Goal: Task Accomplishment & Management: Use online tool/utility

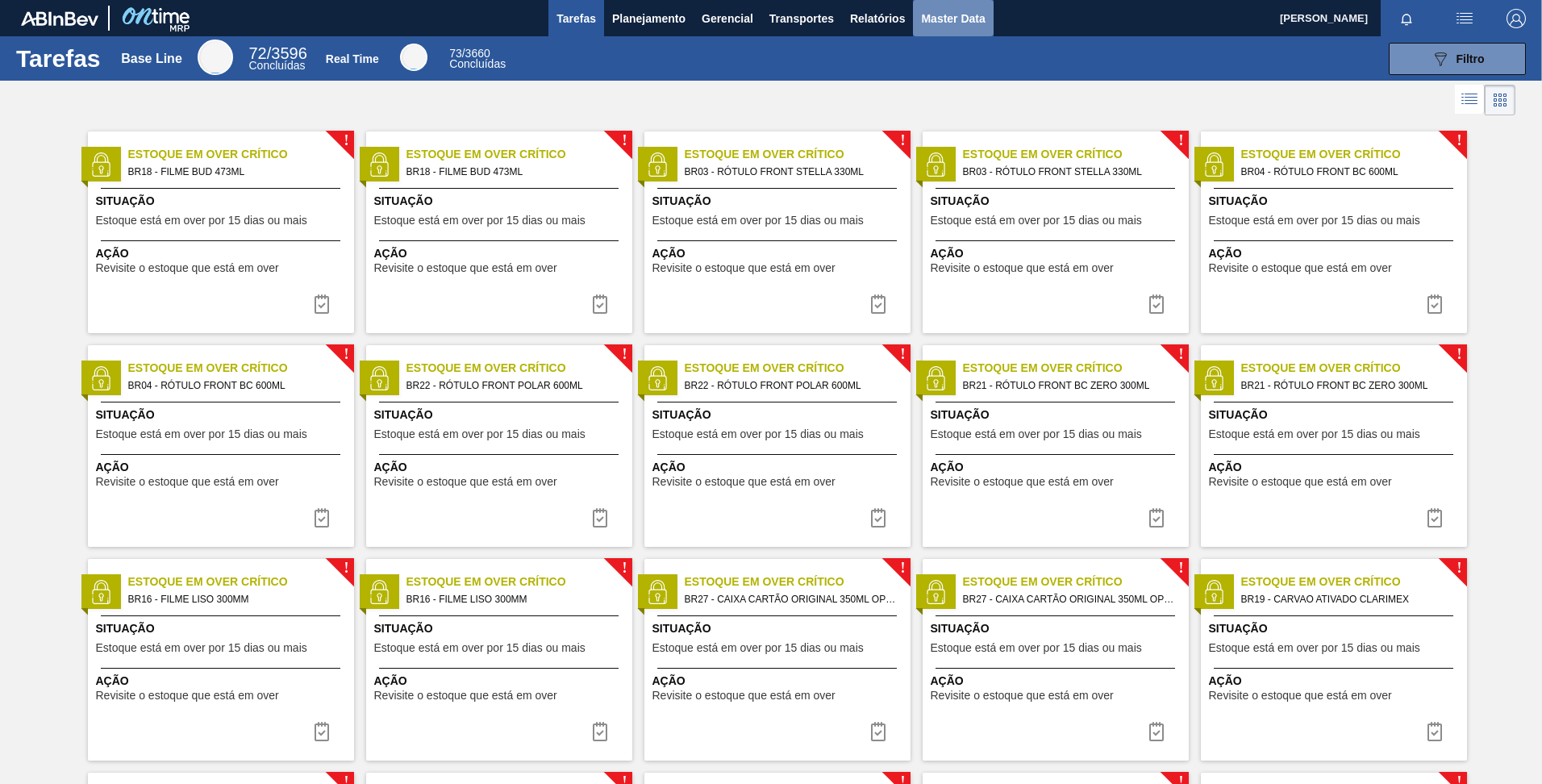
click at [919, 9] on button "Master Data" at bounding box center [954, 18] width 80 height 36
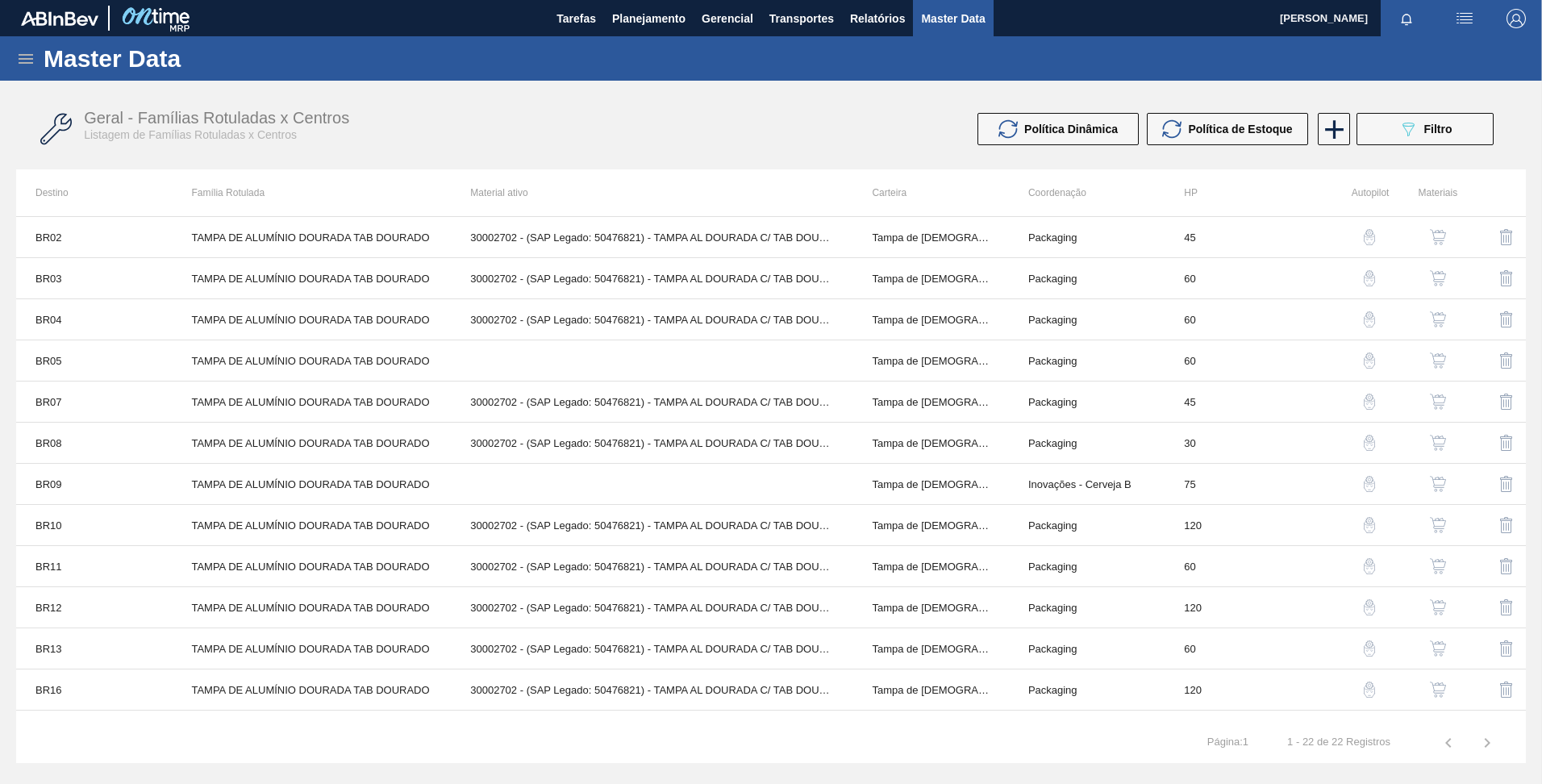
click at [23, 71] on div "Master Data" at bounding box center [771, 59] width 1542 height 45
click at [23, 69] on div "Master Data" at bounding box center [771, 59] width 1542 height 45
click at [23, 54] on icon at bounding box center [26, 59] width 15 height 9
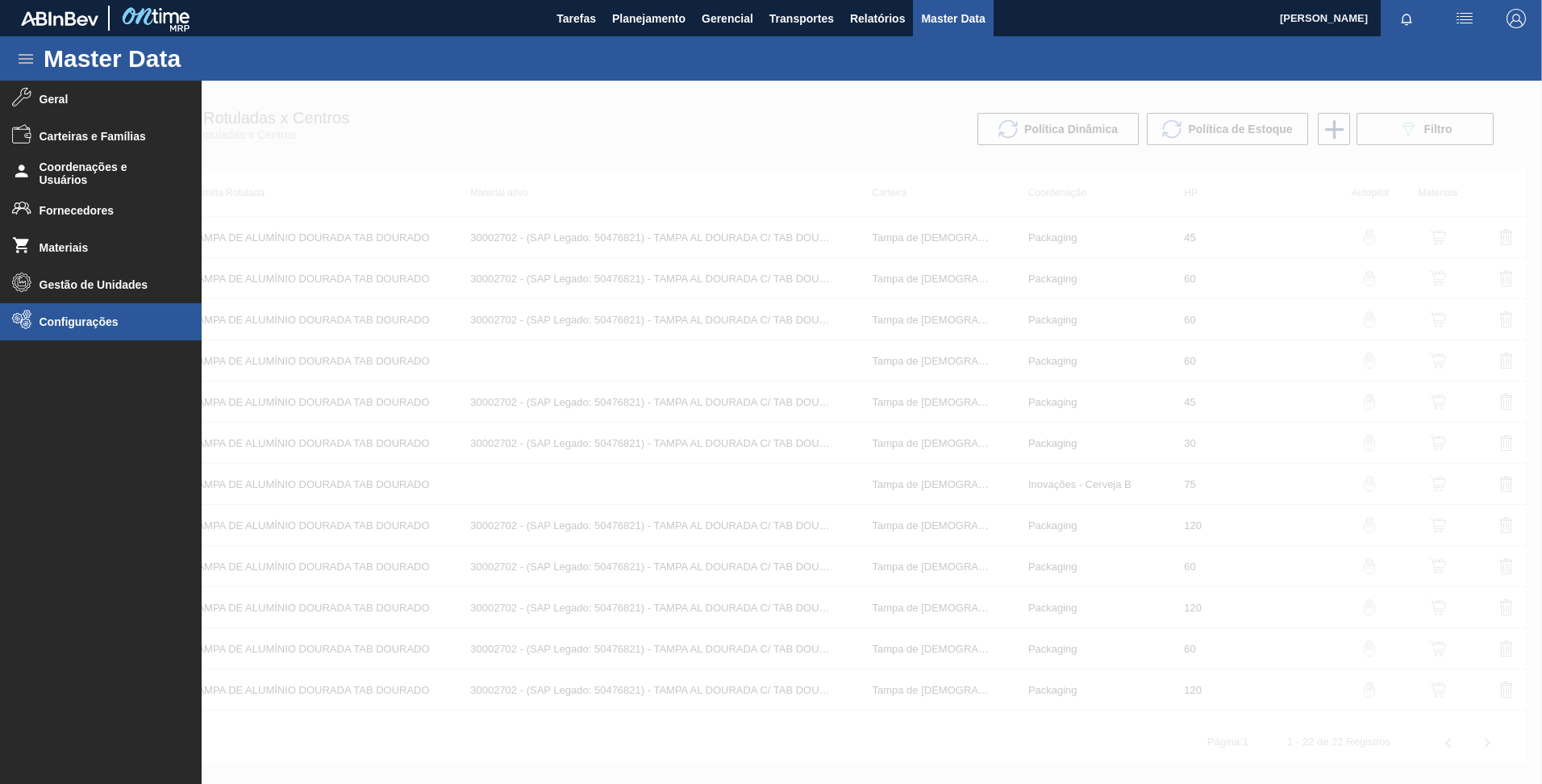
click at [63, 331] on li "Configurações" at bounding box center [101, 322] width 202 height 37
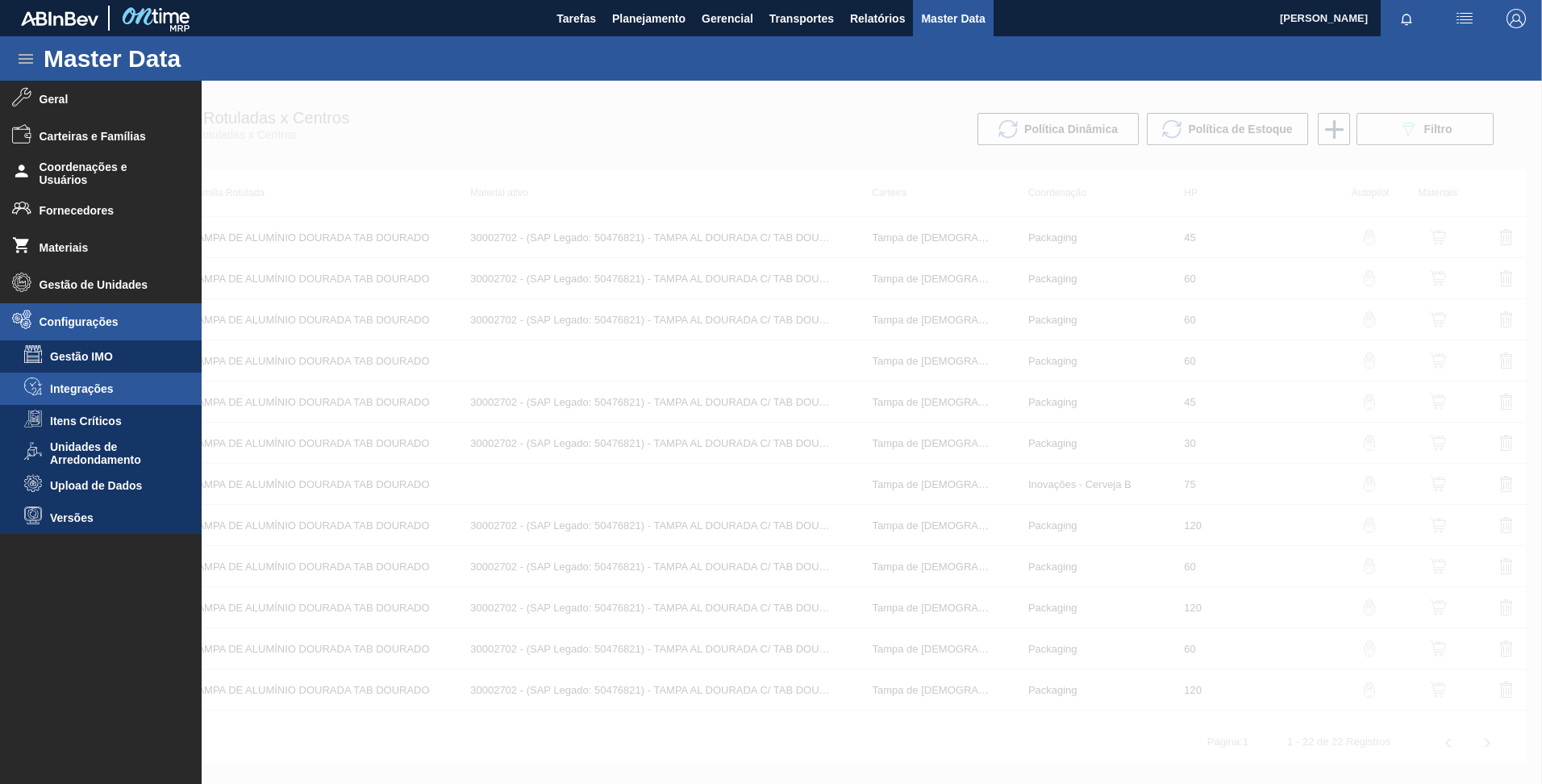
click at [76, 396] on li "Integrações" at bounding box center [101, 388] width 202 height 33
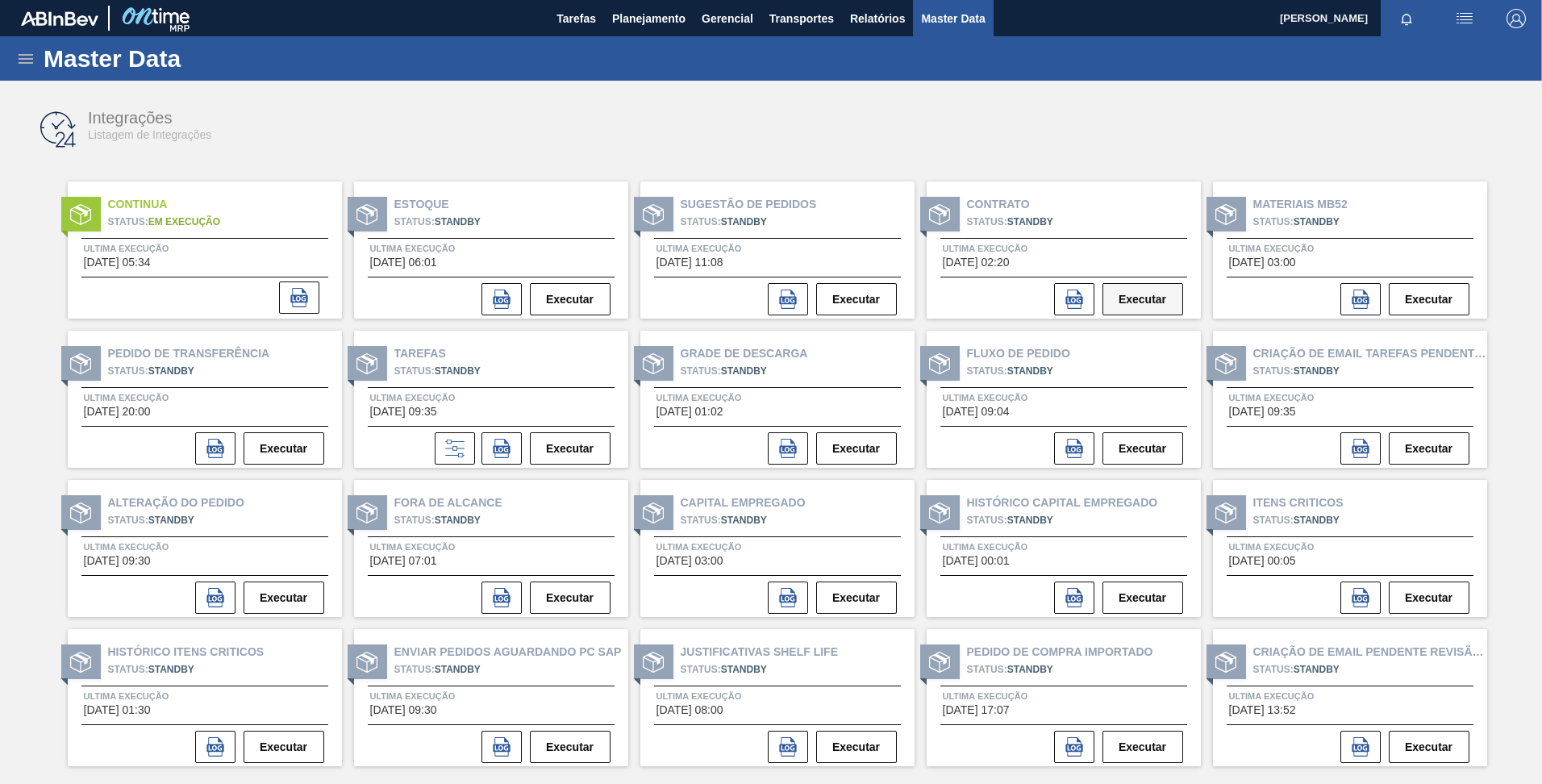
click at [1122, 293] on button "Executar" at bounding box center [1143, 299] width 81 height 33
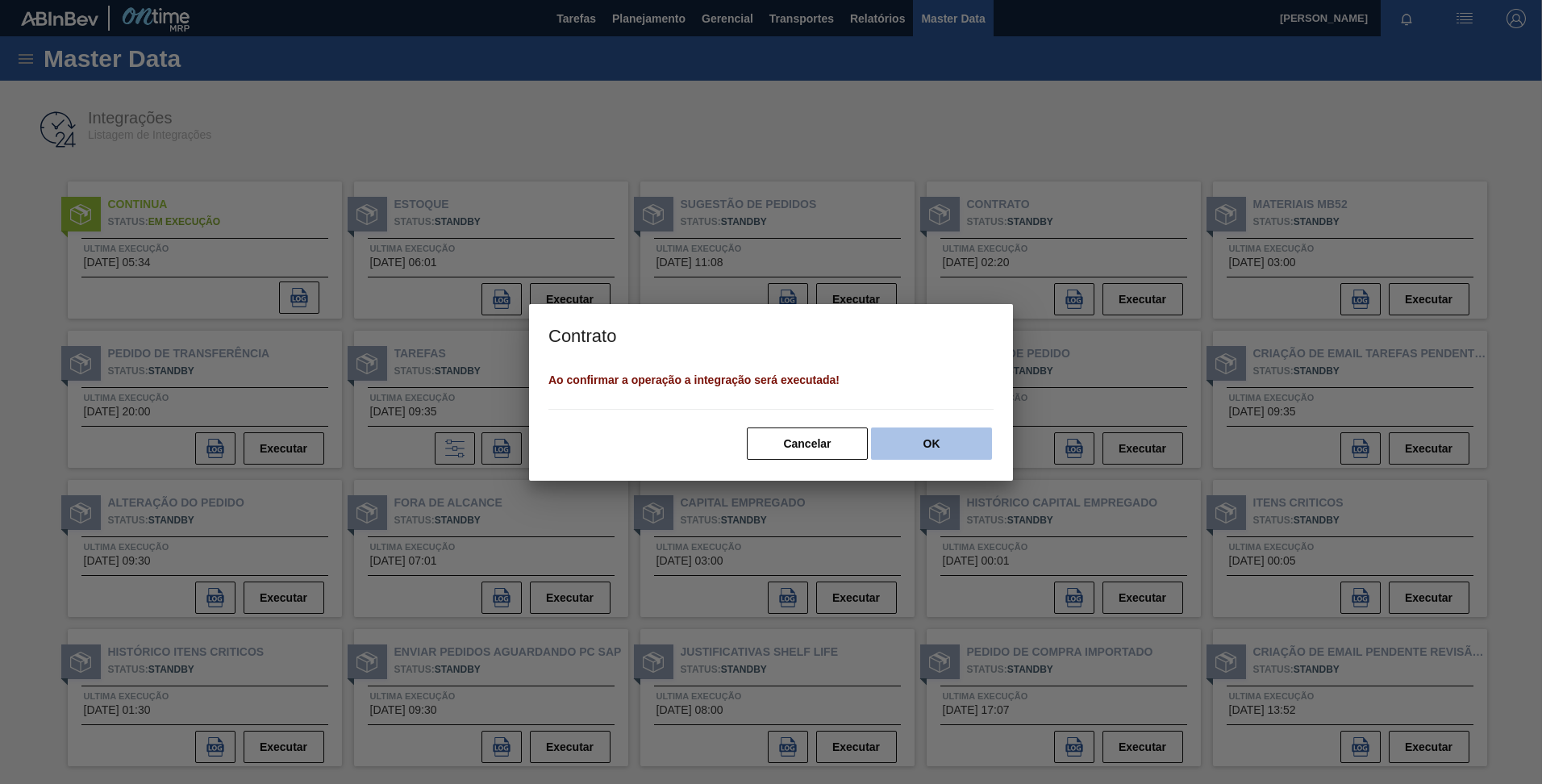
click at [942, 439] on button "OK" at bounding box center [932, 443] width 121 height 33
